Goal: Transaction & Acquisition: Book appointment/travel/reservation

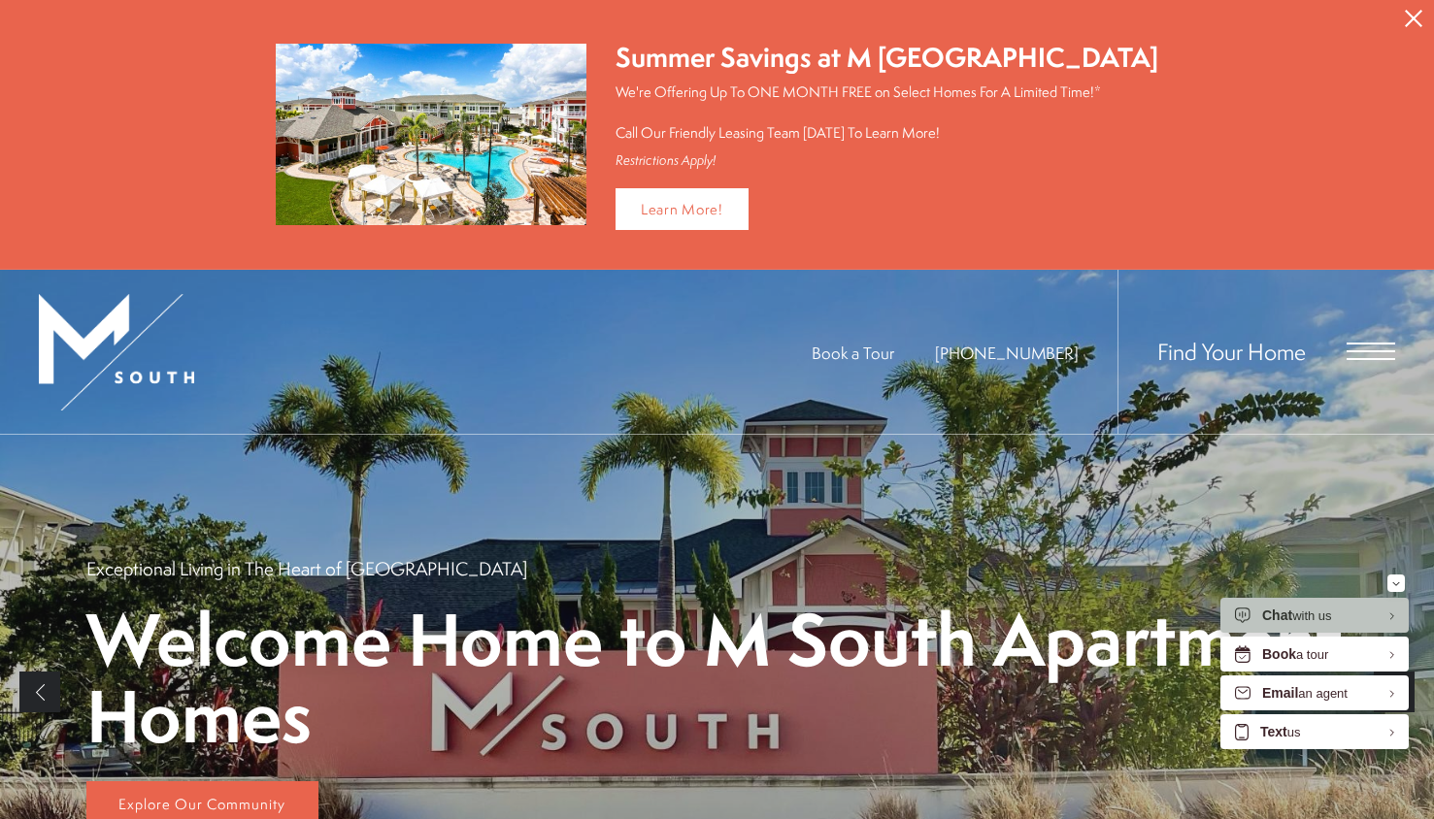
click at [1354, 355] on span "Open Menu" at bounding box center [1370, 351] width 49 height 17
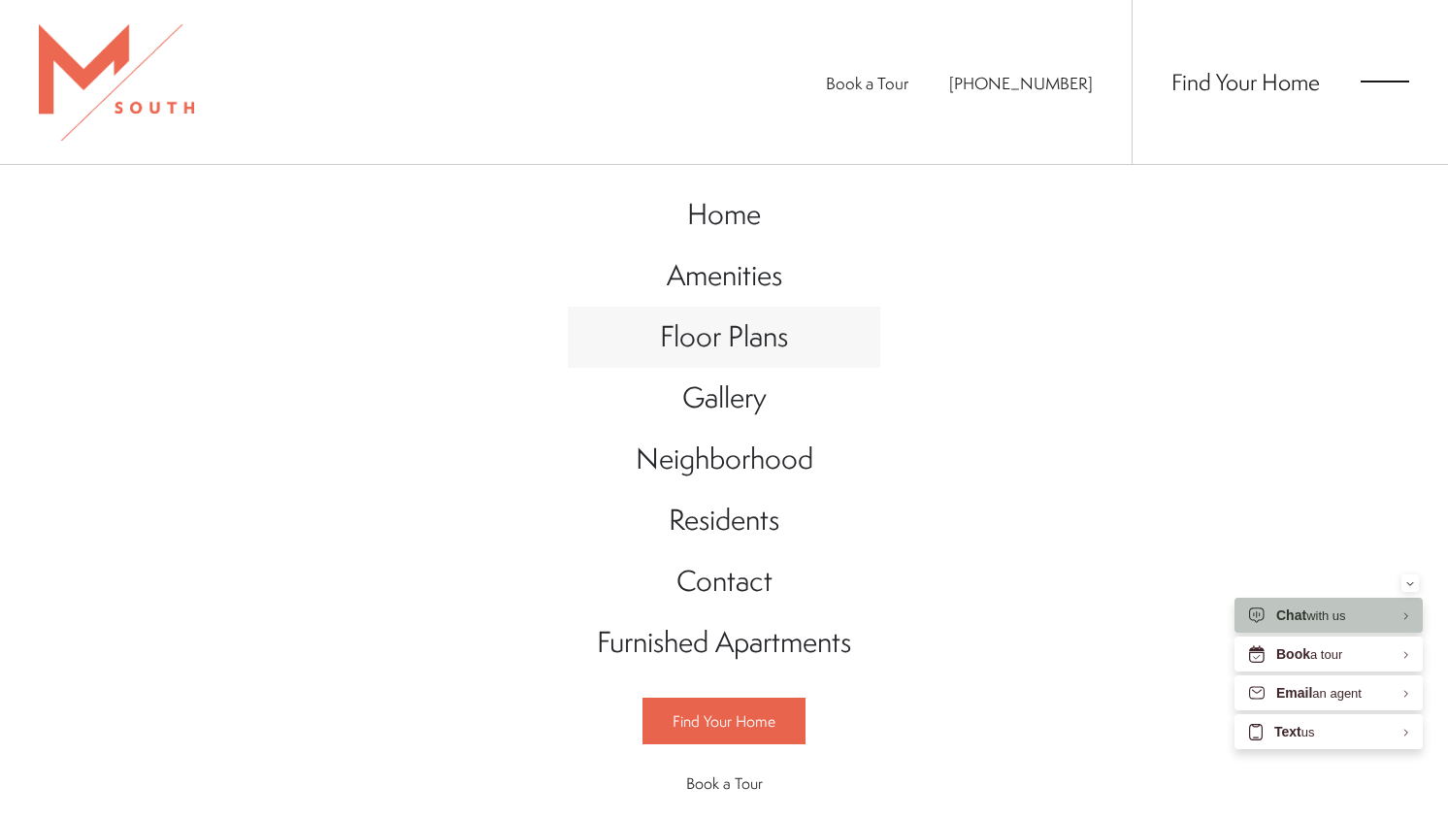
click at [686, 350] on span "Floor Plans" at bounding box center [724, 336] width 128 height 40
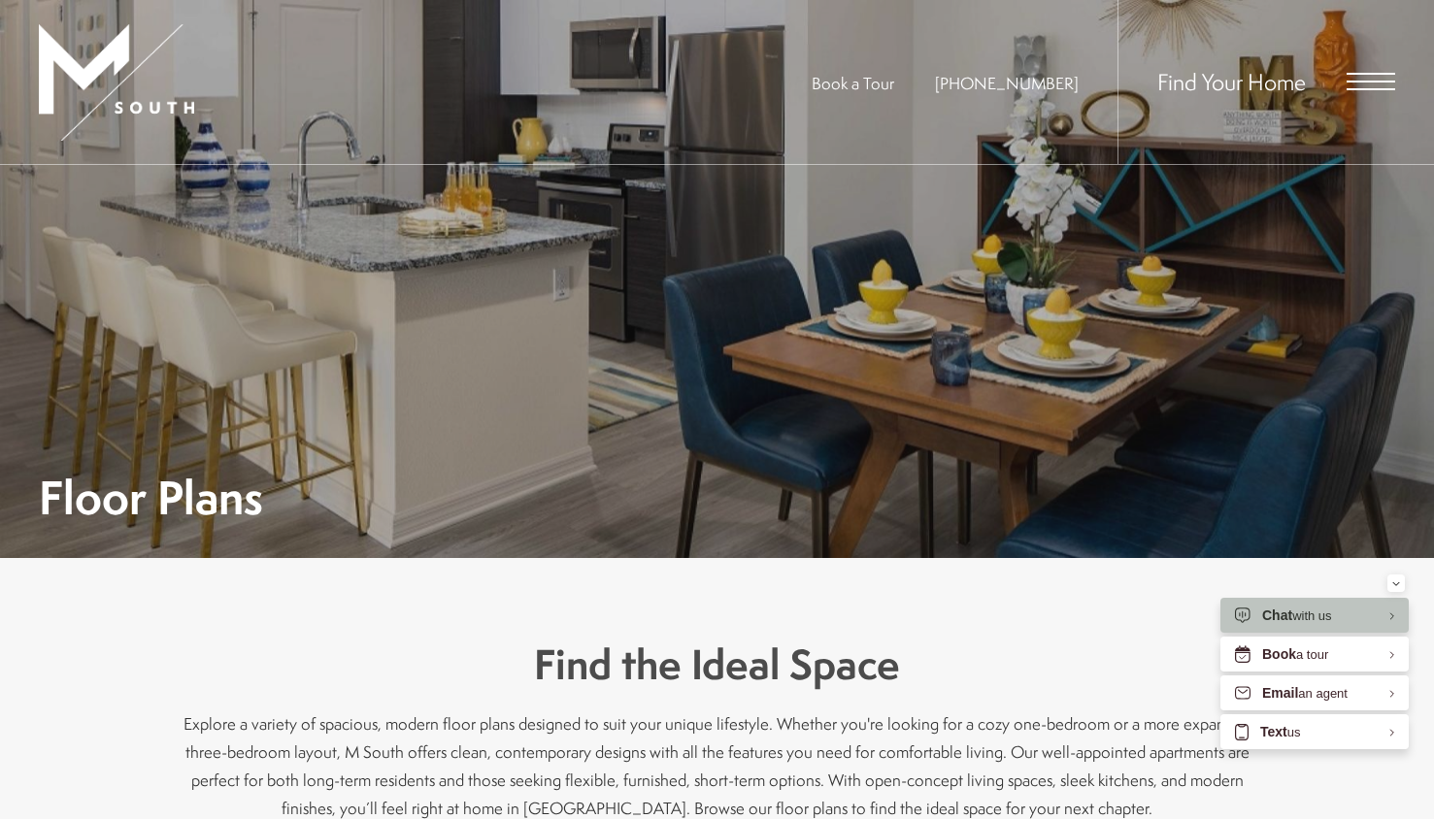
click at [106, 83] on img at bounding box center [116, 82] width 155 height 116
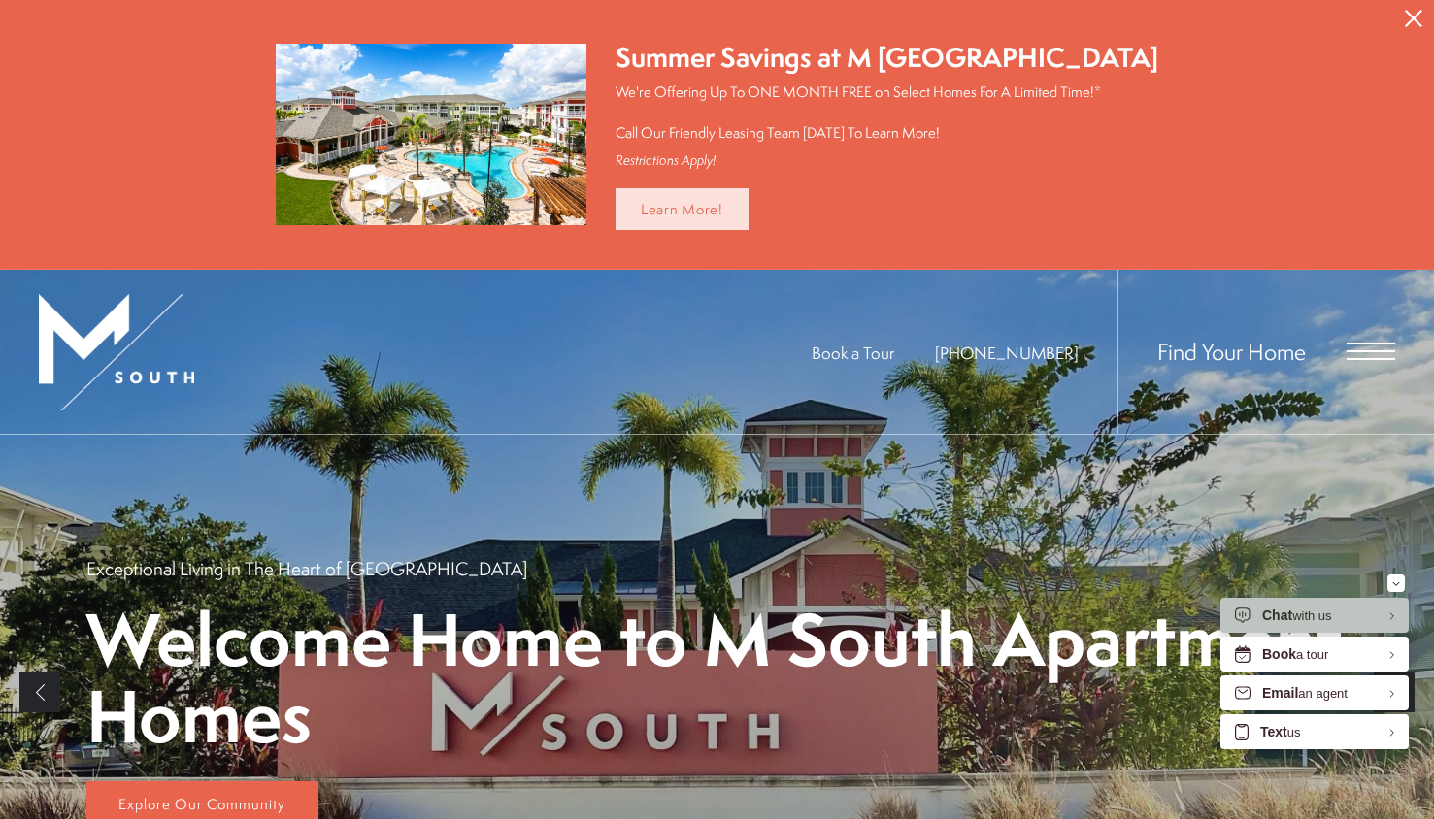
click at [720, 204] on link "Learn More!" at bounding box center [681, 209] width 133 height 42
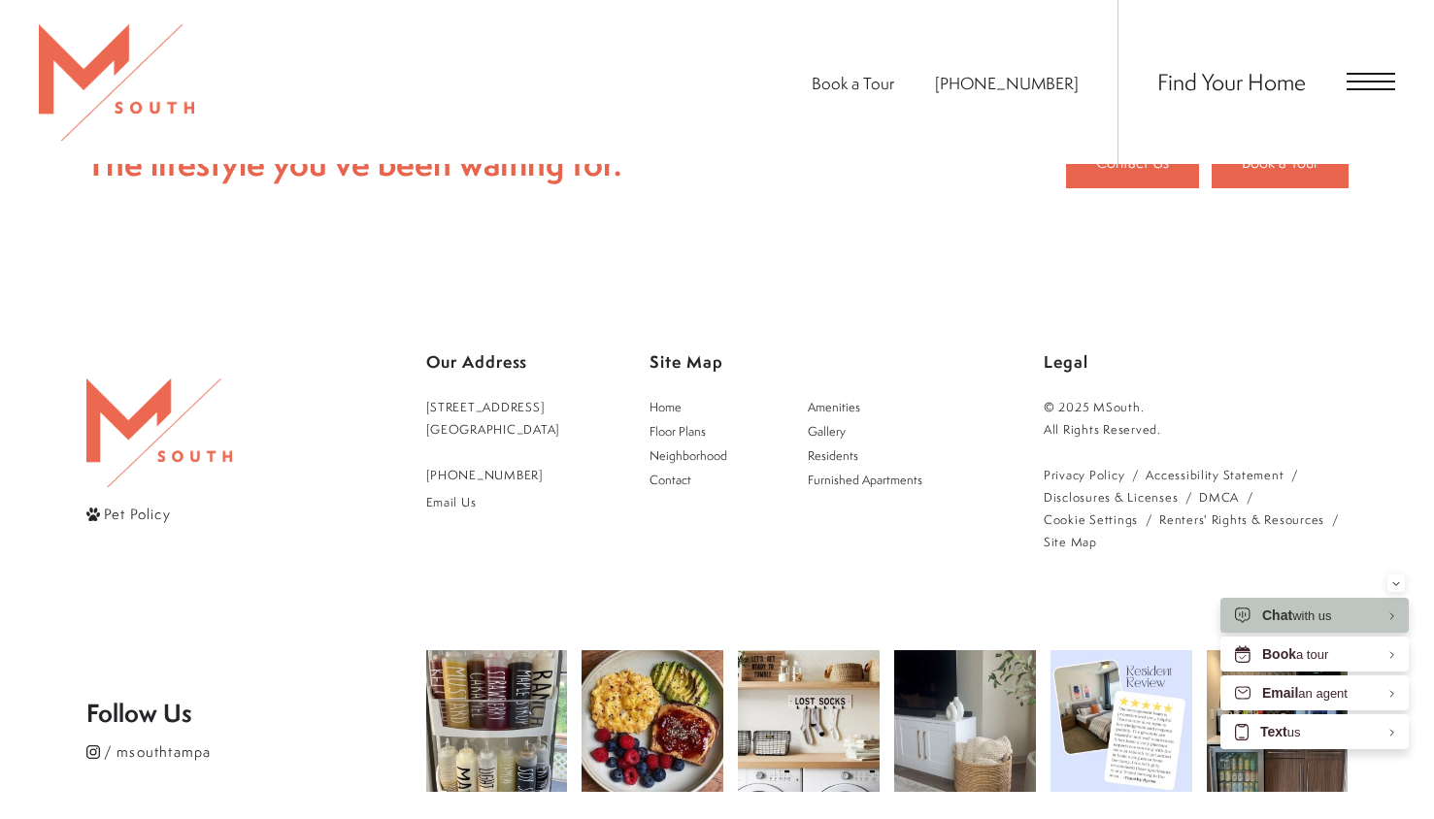
scroll to position [2281, 0]
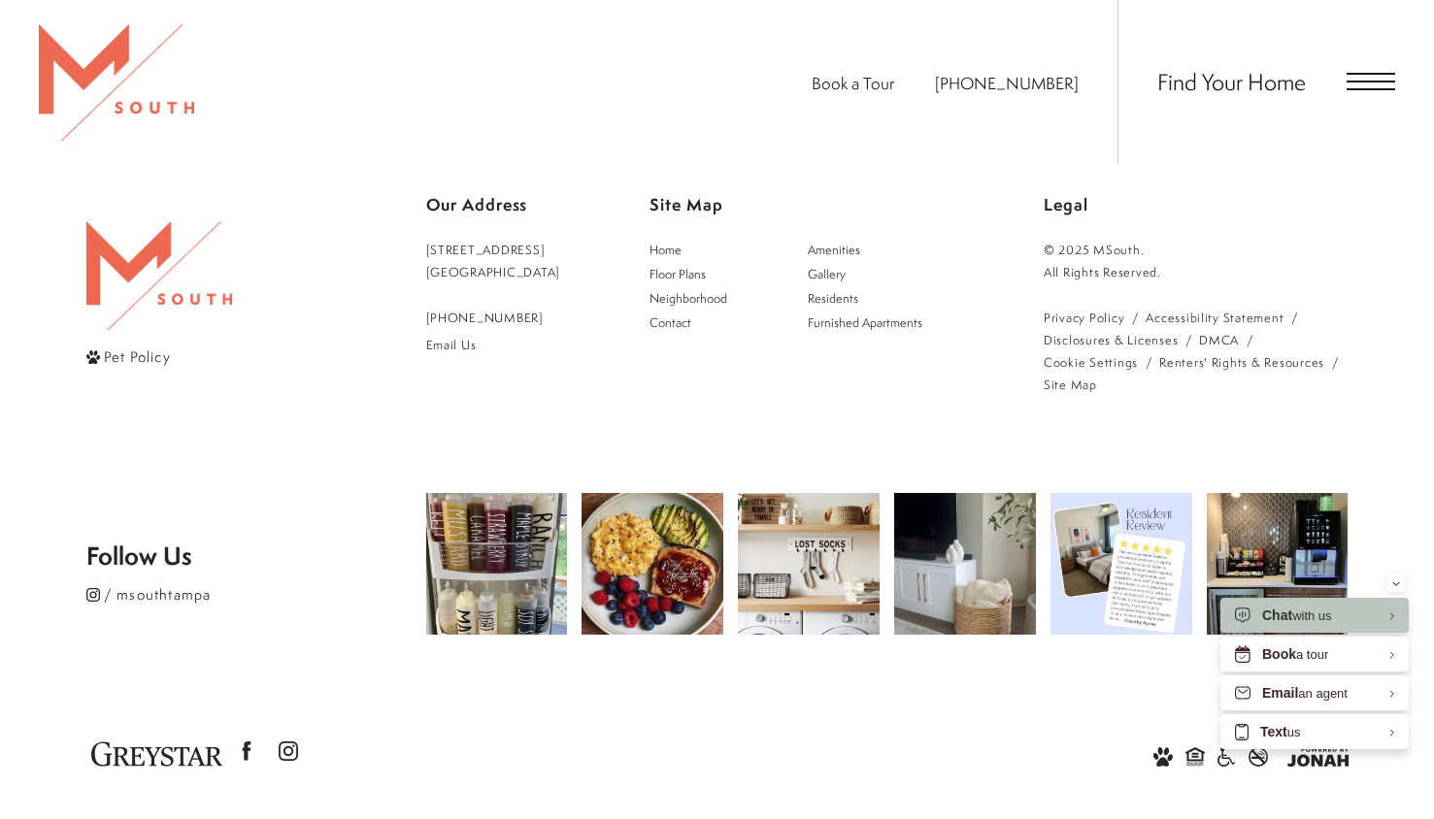
click at [1376, 74] on span "Open Menu" at bounding box center [1370, 74] width 49 height 2
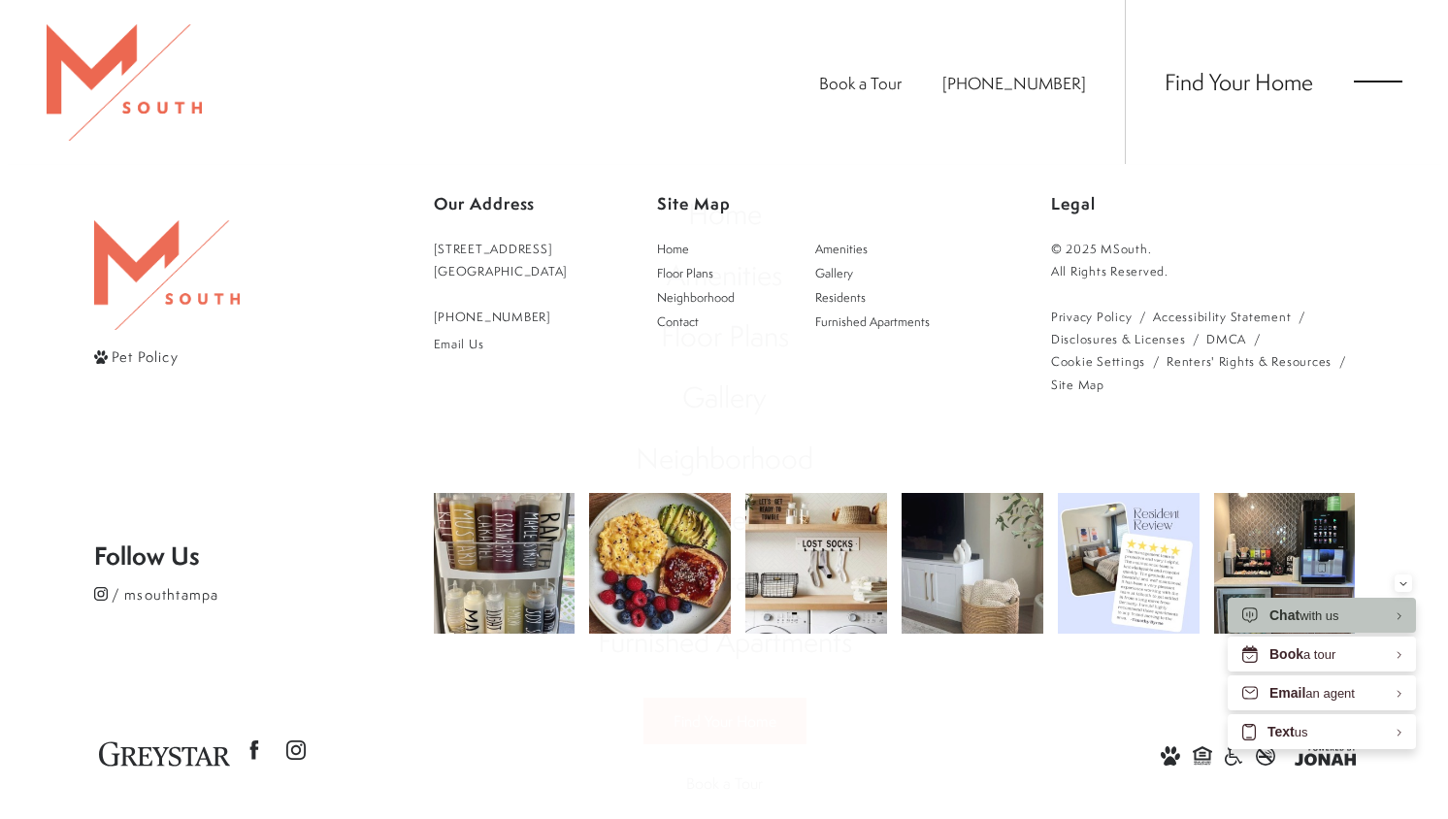
scroll to position [0, 0]
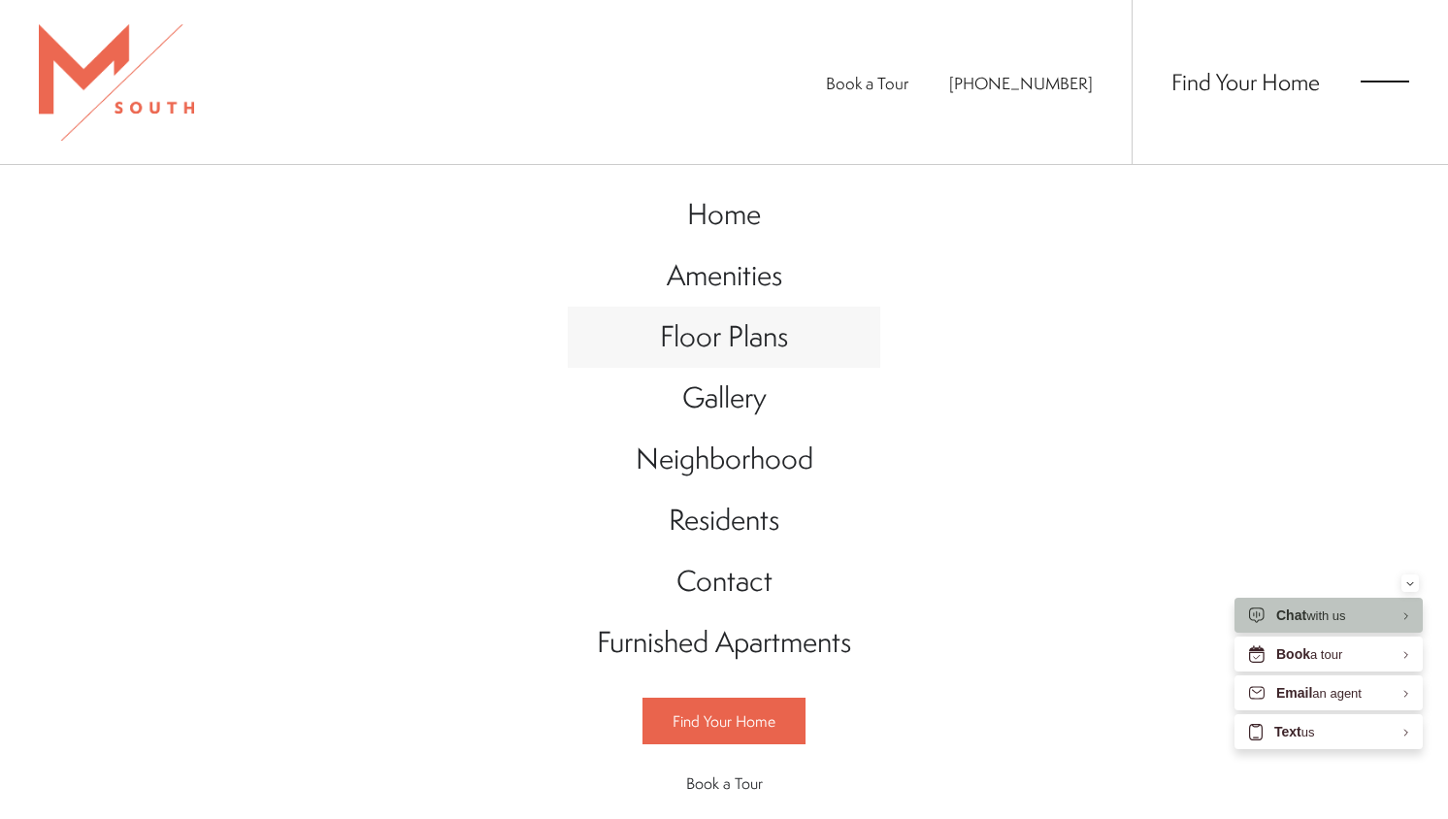
click at [750, 338] on span "Floor Plans" at bounding box center [724, 336] width 128 height 40
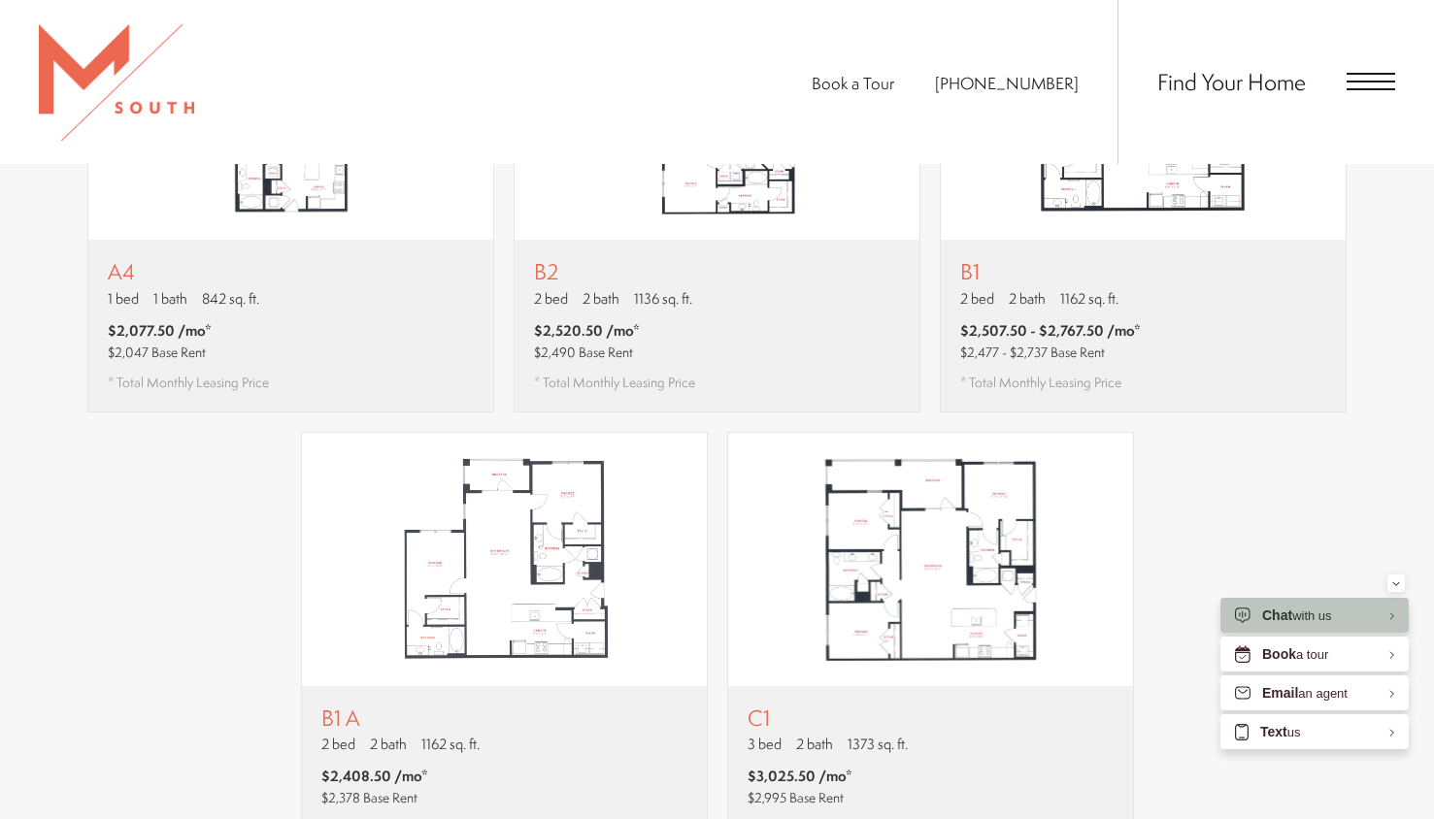
scroll to position [1851, 0]
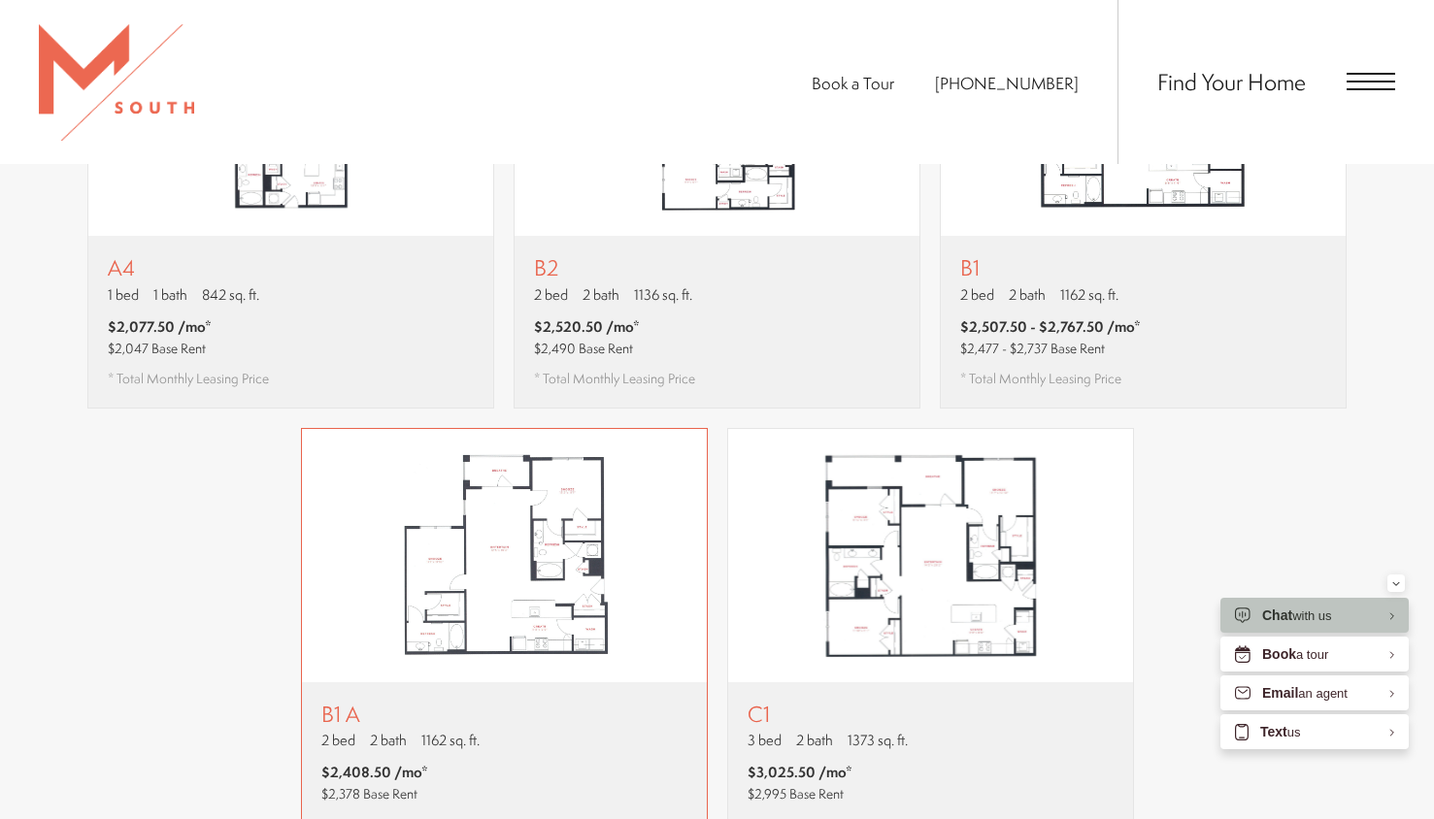
click at [491, 592] on img "View floor plan B1 A" at bounding box center [504, 556] width 405 height 254
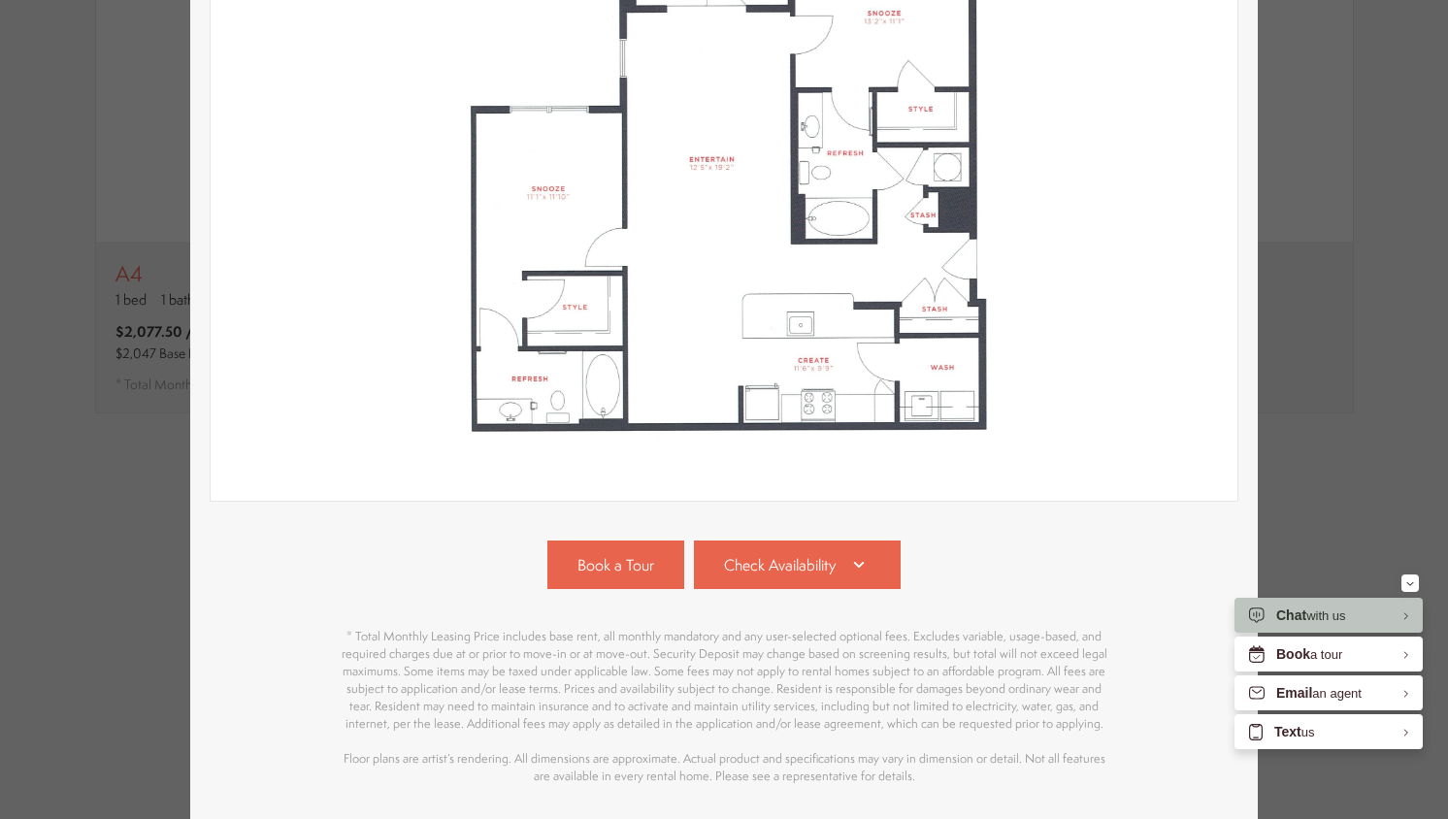
scroll to position [364, 0]
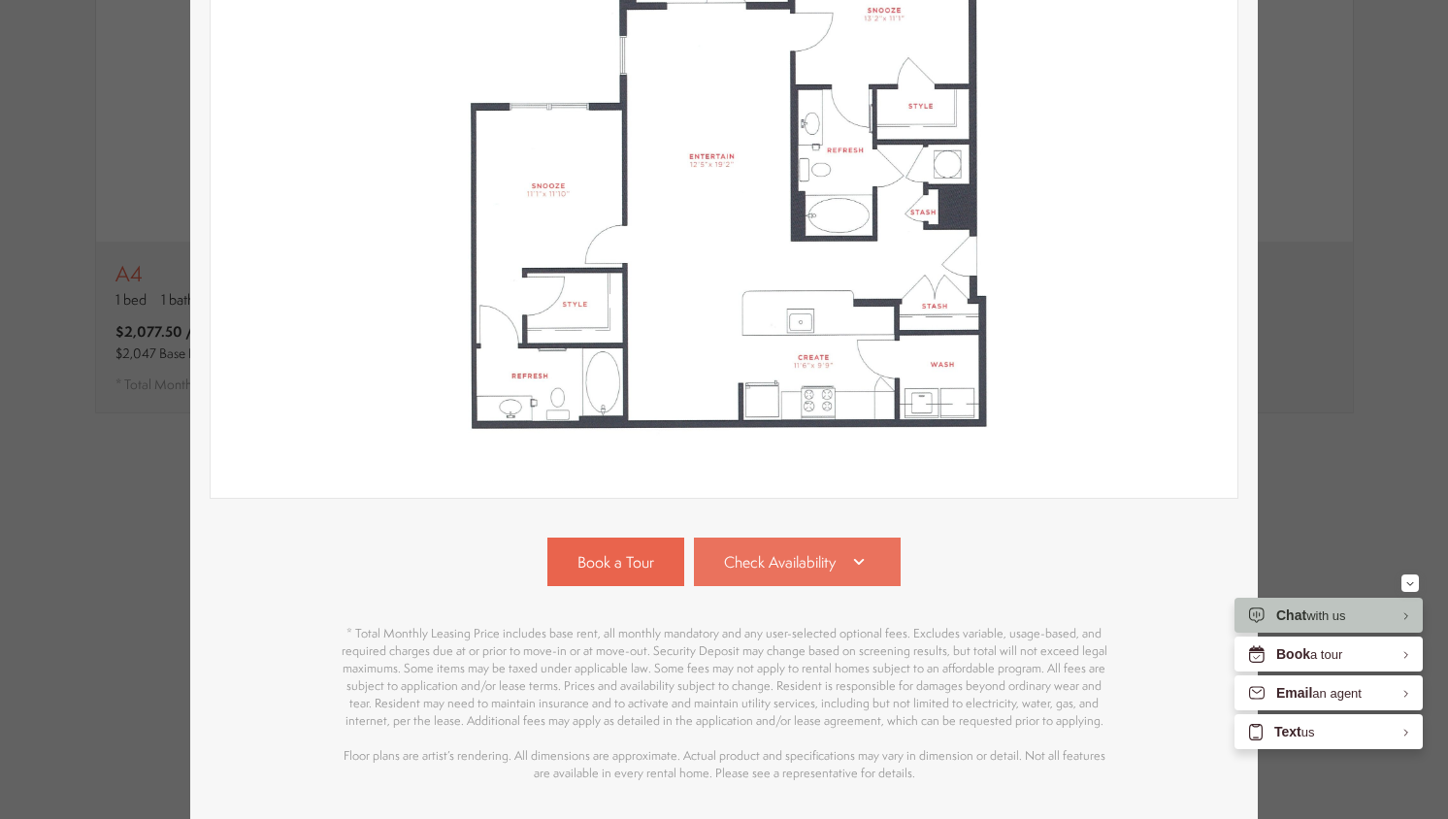
click at [831, 567] on link "Check Availability" at bounding box center [798, 562] width 208 height 49
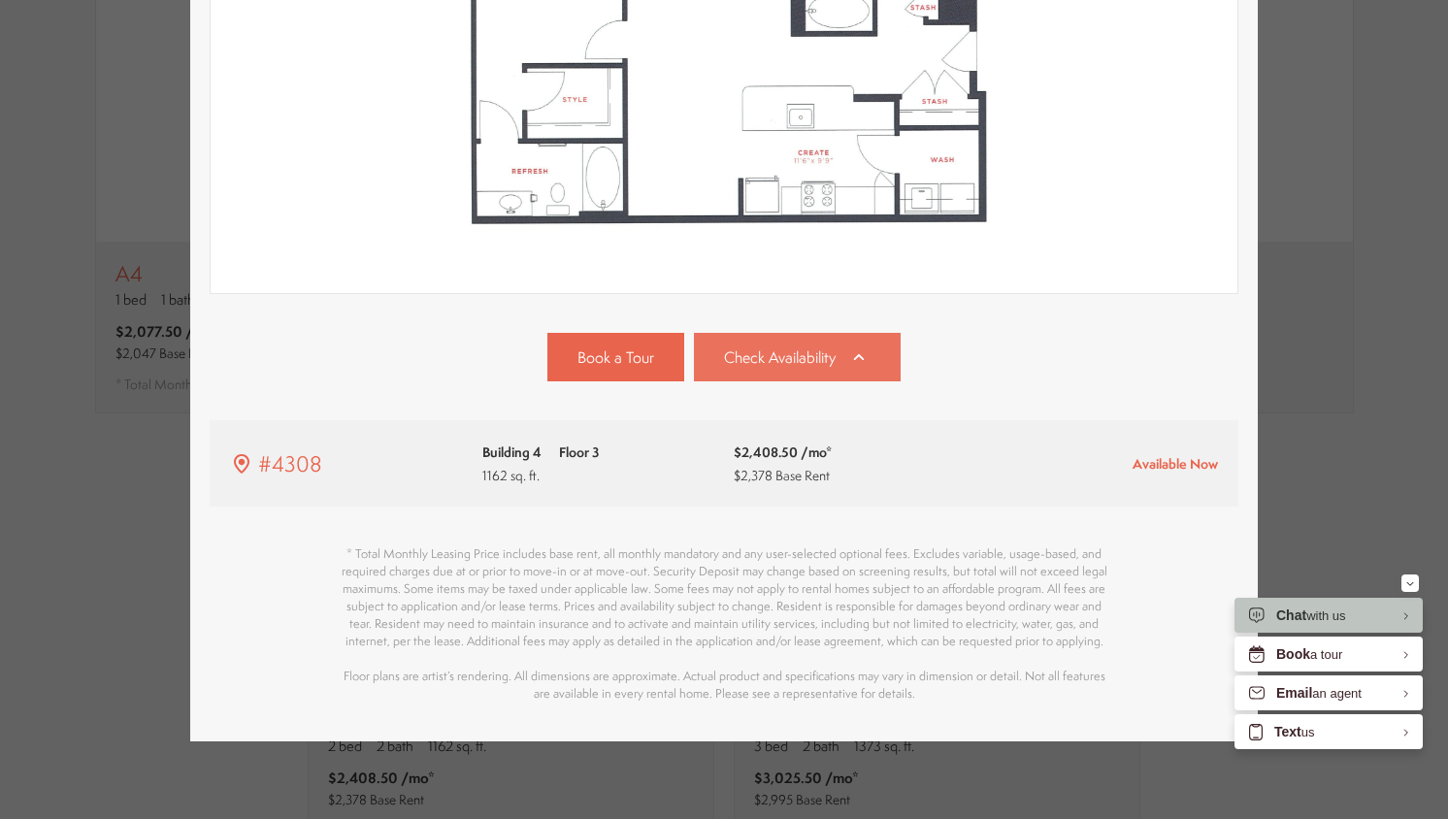
scroll to position [578, 0]
click at [1376, 502] on div "B1 A 2 bed 2 bath 1162 sq. ft. $2,408.50 /mo* $2,378 Base Rent 2D 3D" at bounding box center [724, 409] width 1448 height 819
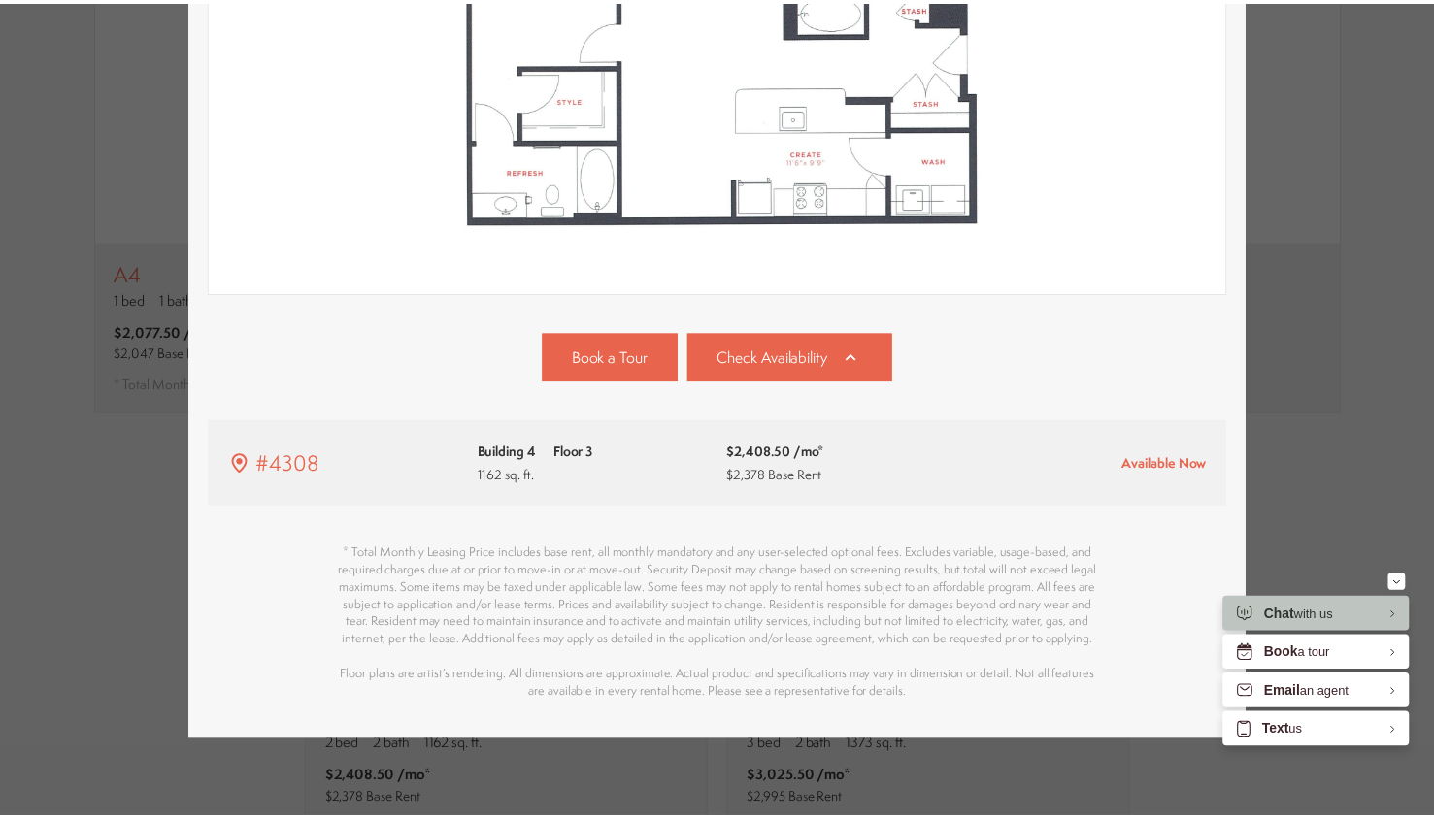
scroll to position [1851, 0]
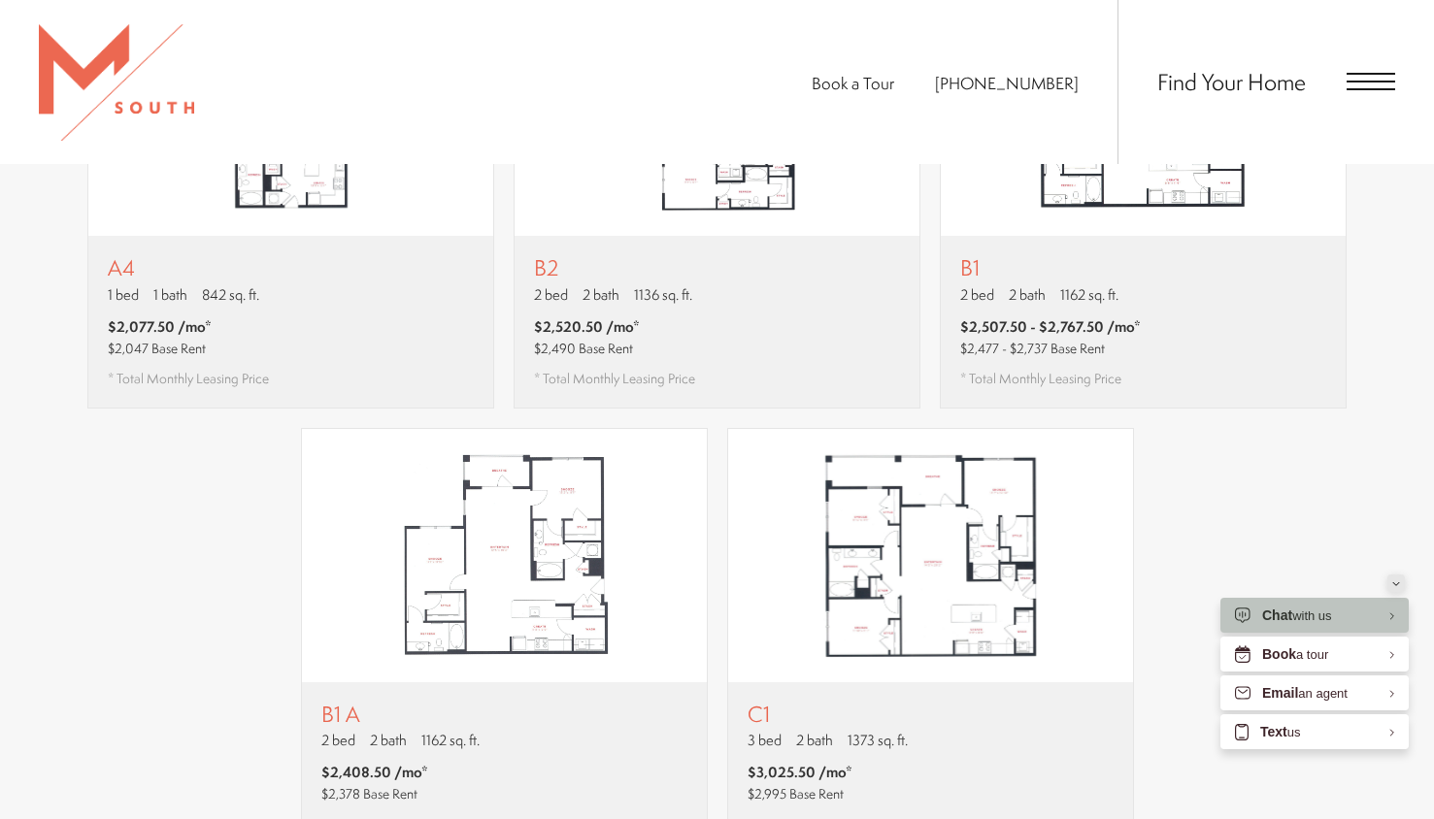
click at [1401, 583] on button "Minimize" at bounding box center [1395, 583] width 17 height 17
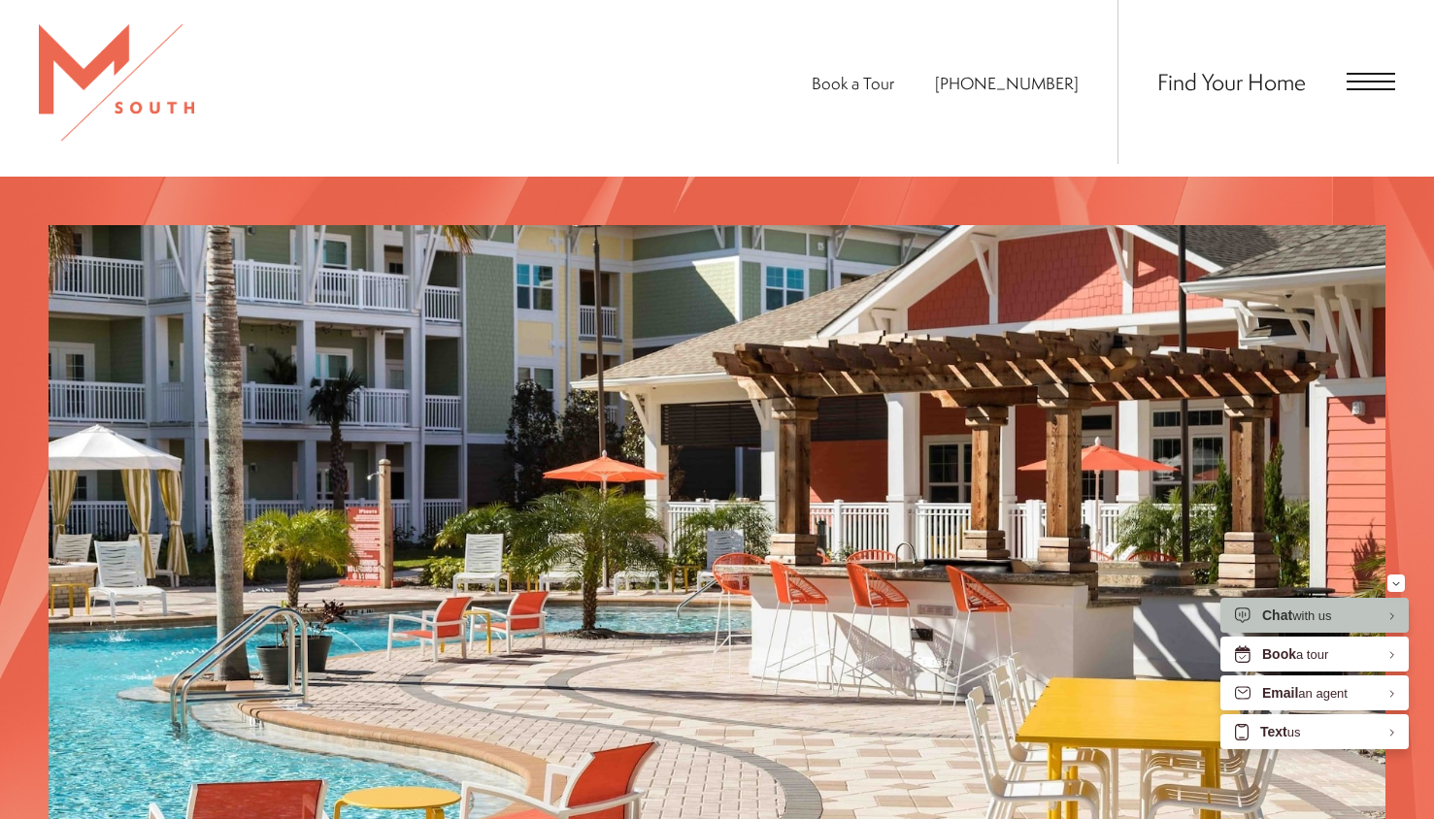
scroll to position [3598, 0]
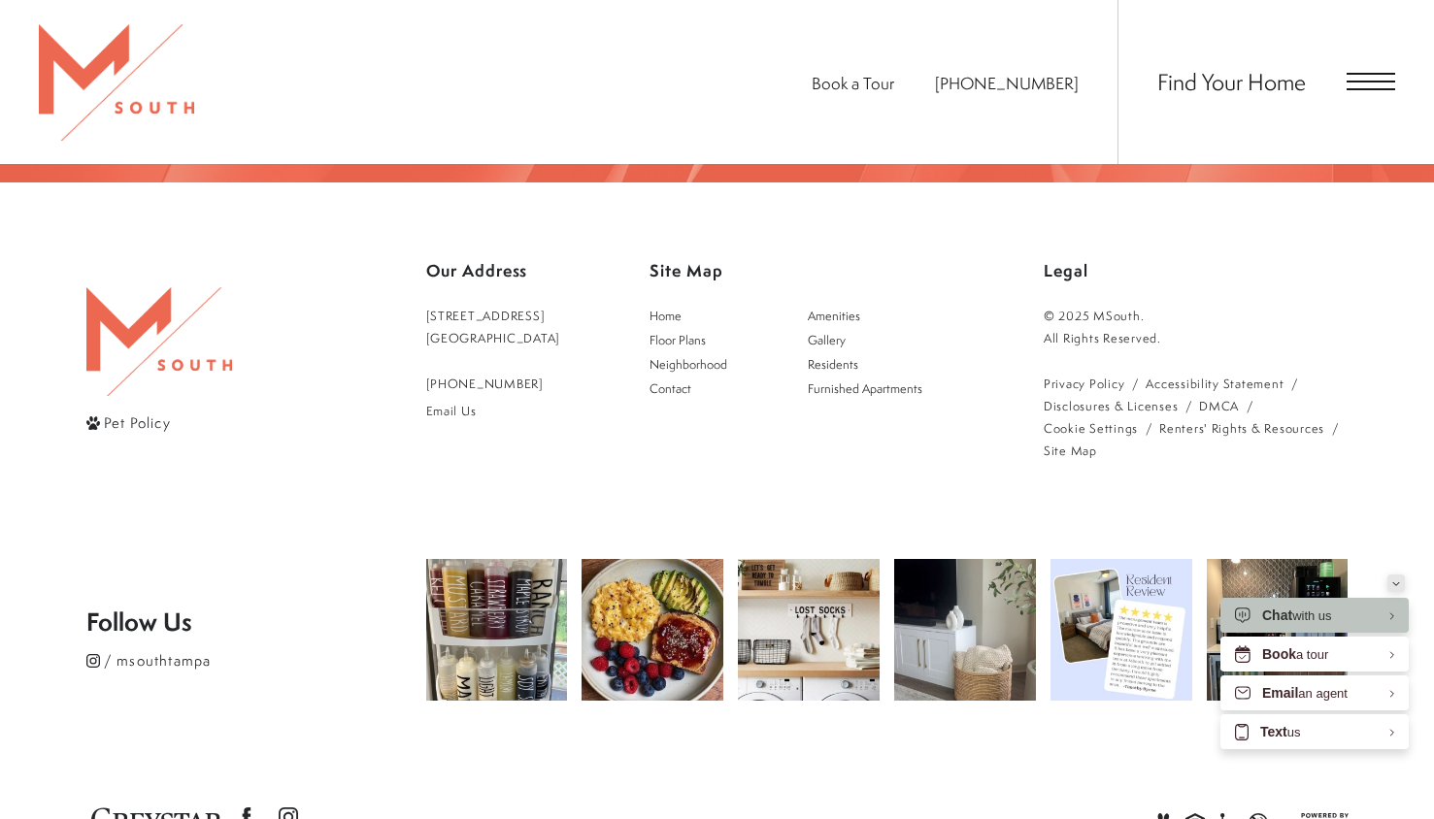
click at [1400, 585] on button "Minimize" at bounding box center [1395, 583] width 17 height 17
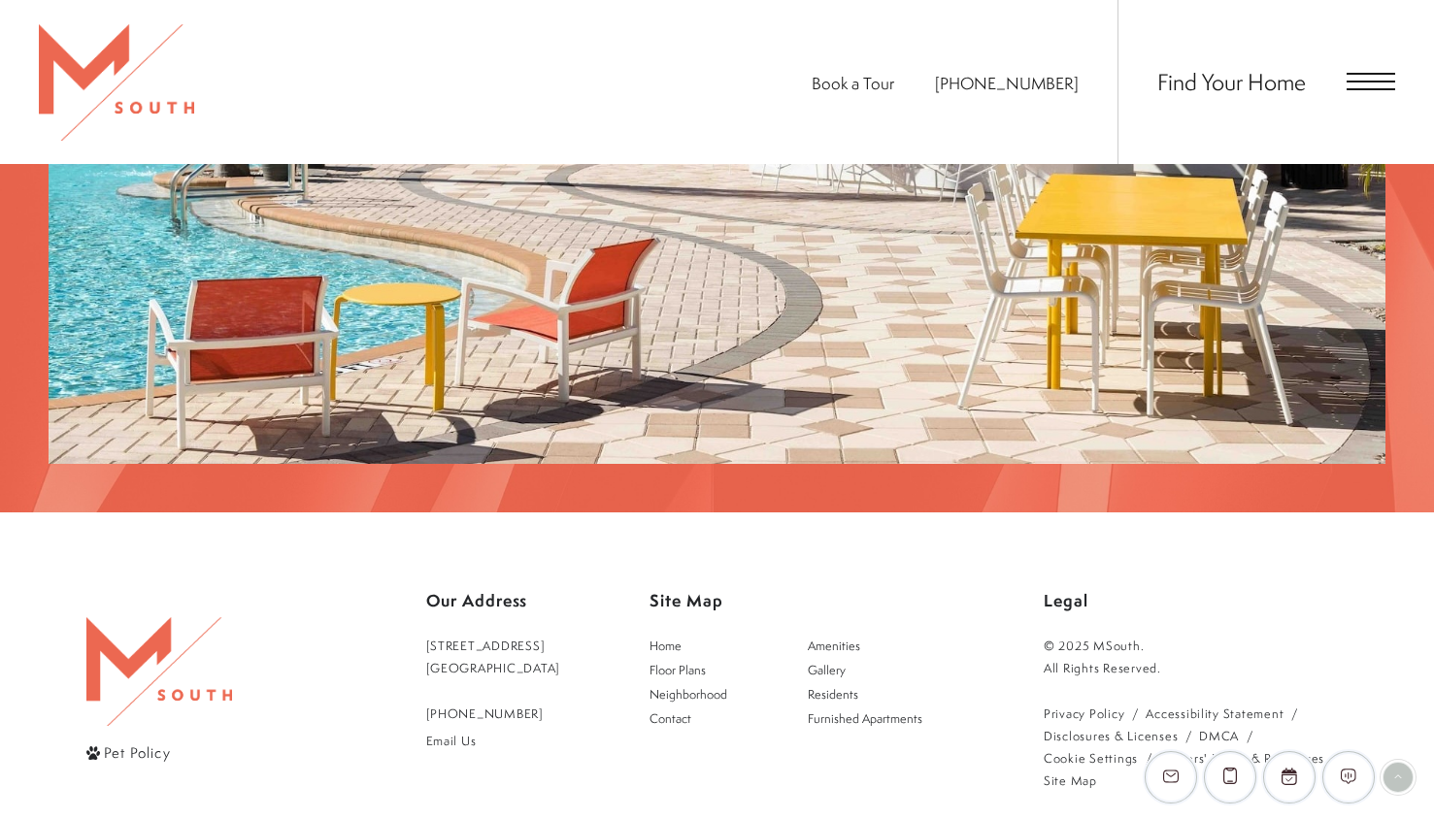
scroll to position [3284, 0]
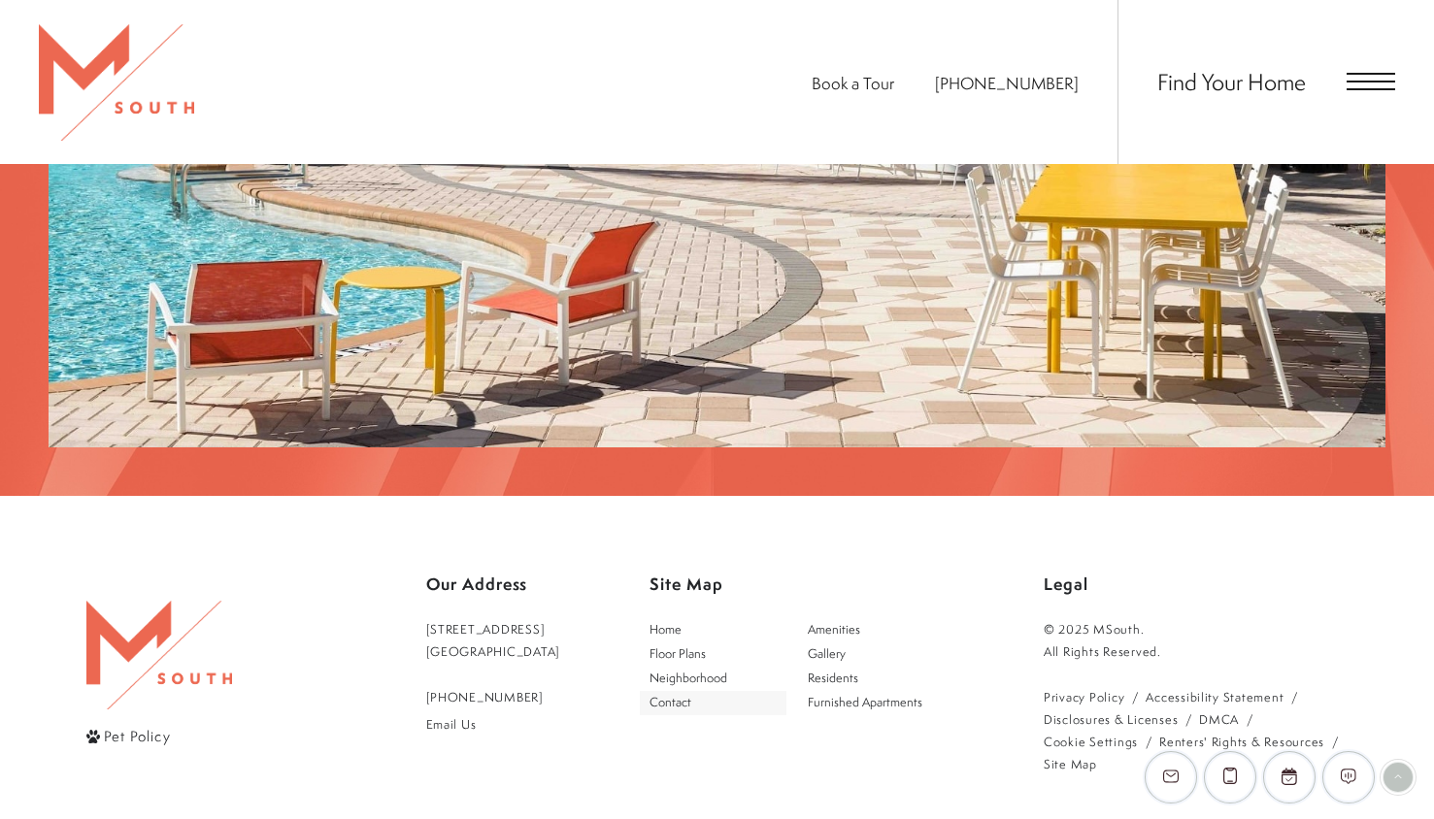
click at [691, 694] on span "Contact" at bounding box center [670, 702] width 42 height 17
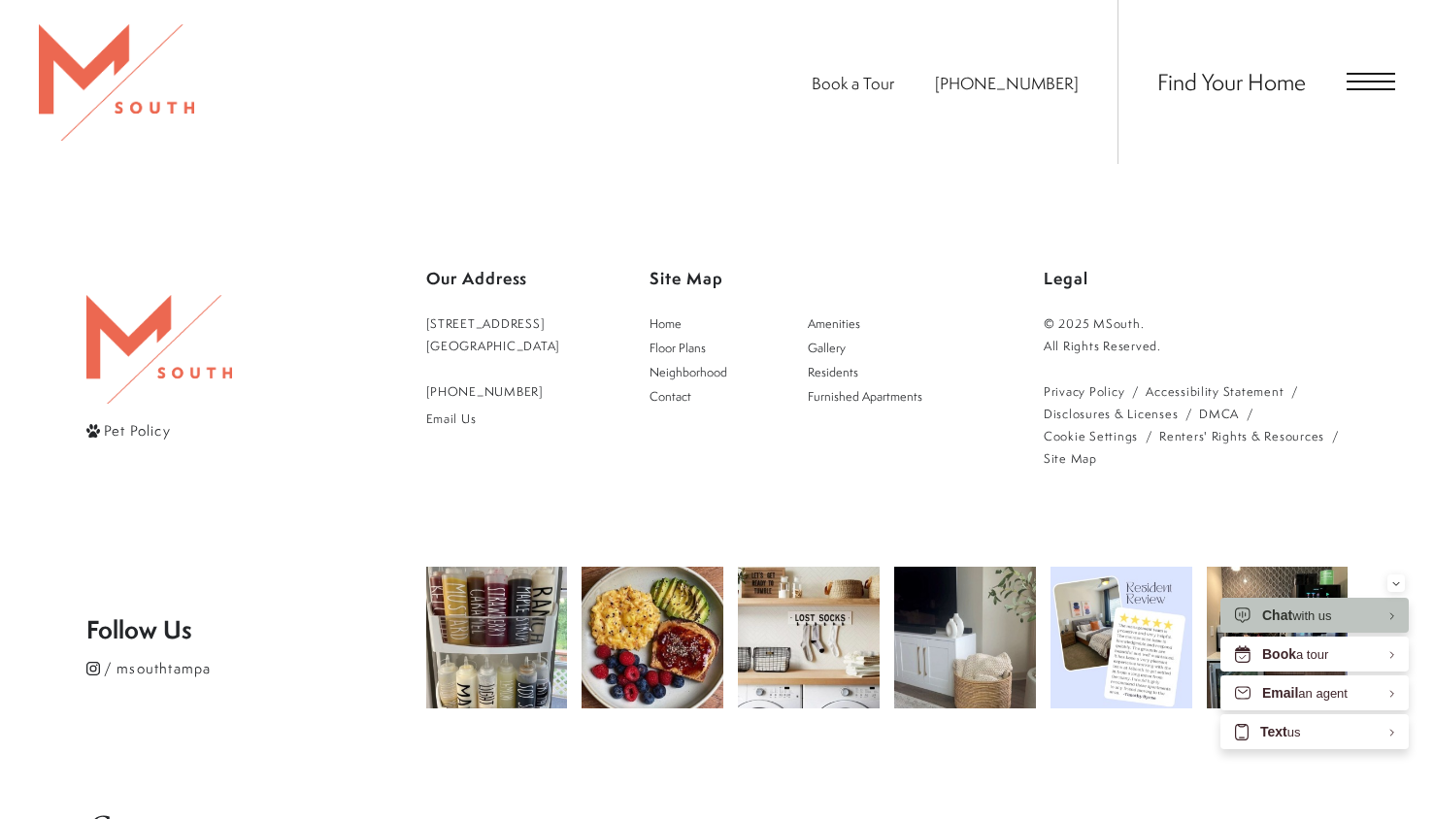
scroll to position [2281, 0]
